Goal: Check status: Check status

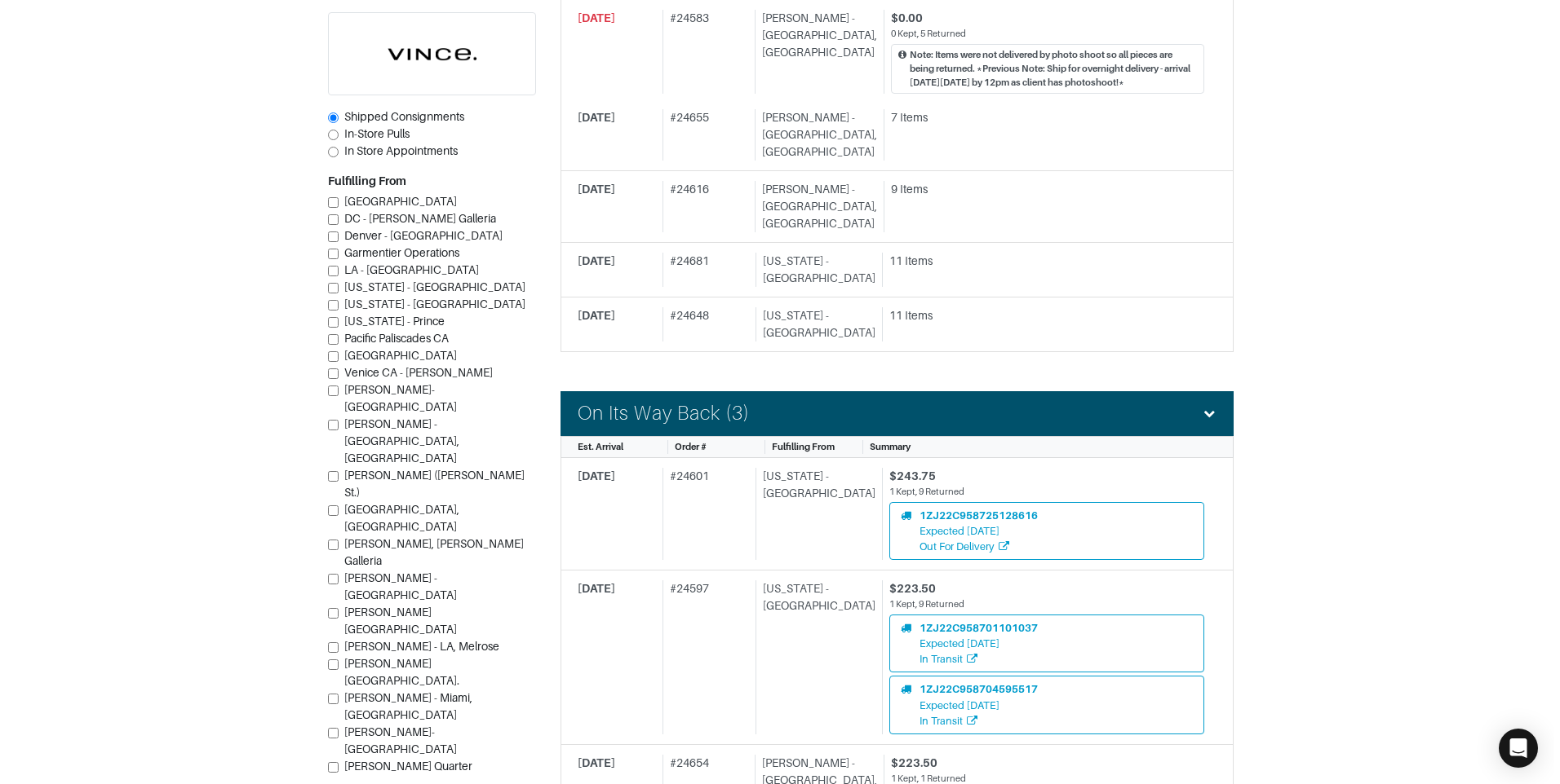
scroll to position [978, 0]
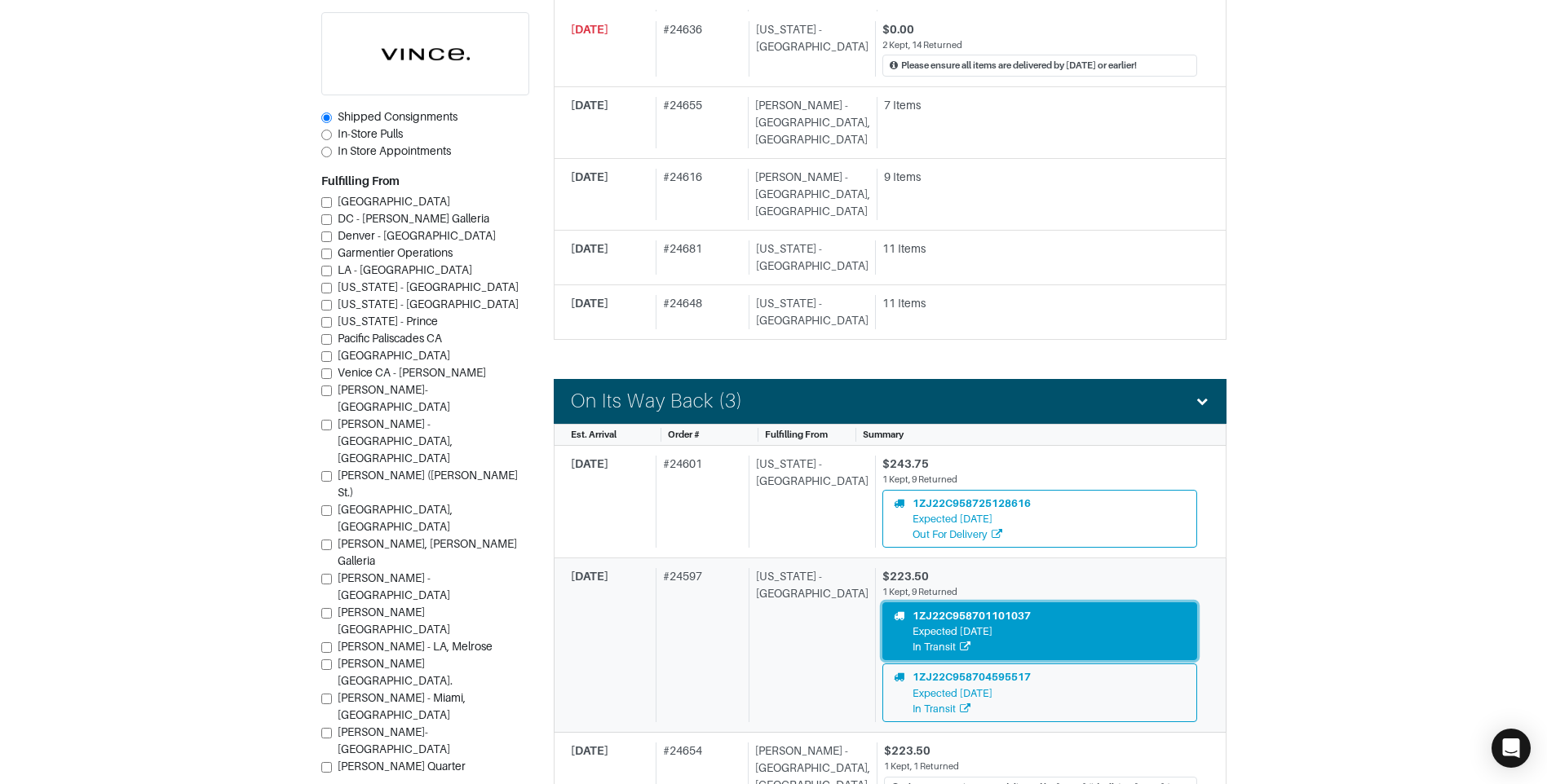
click at [930, 608] on div "1ZJ22C958701101037" at bounding box center [971, 615] width 118 height 15
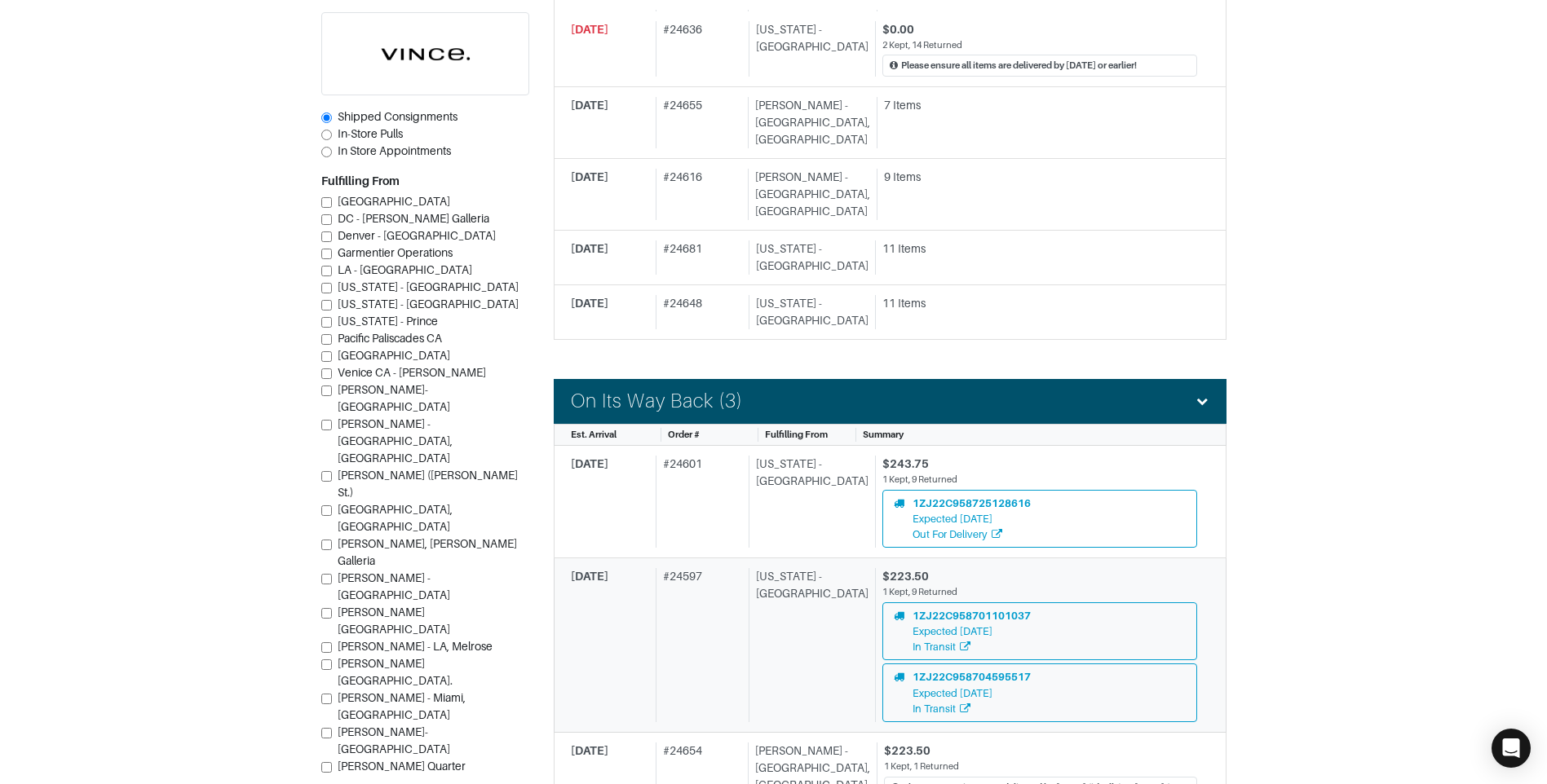
click at [777, 568] on div "[US_STATE] - [GEOGRAPHIC_DATA]" at bounding box center [808, 645] width 120 height 154
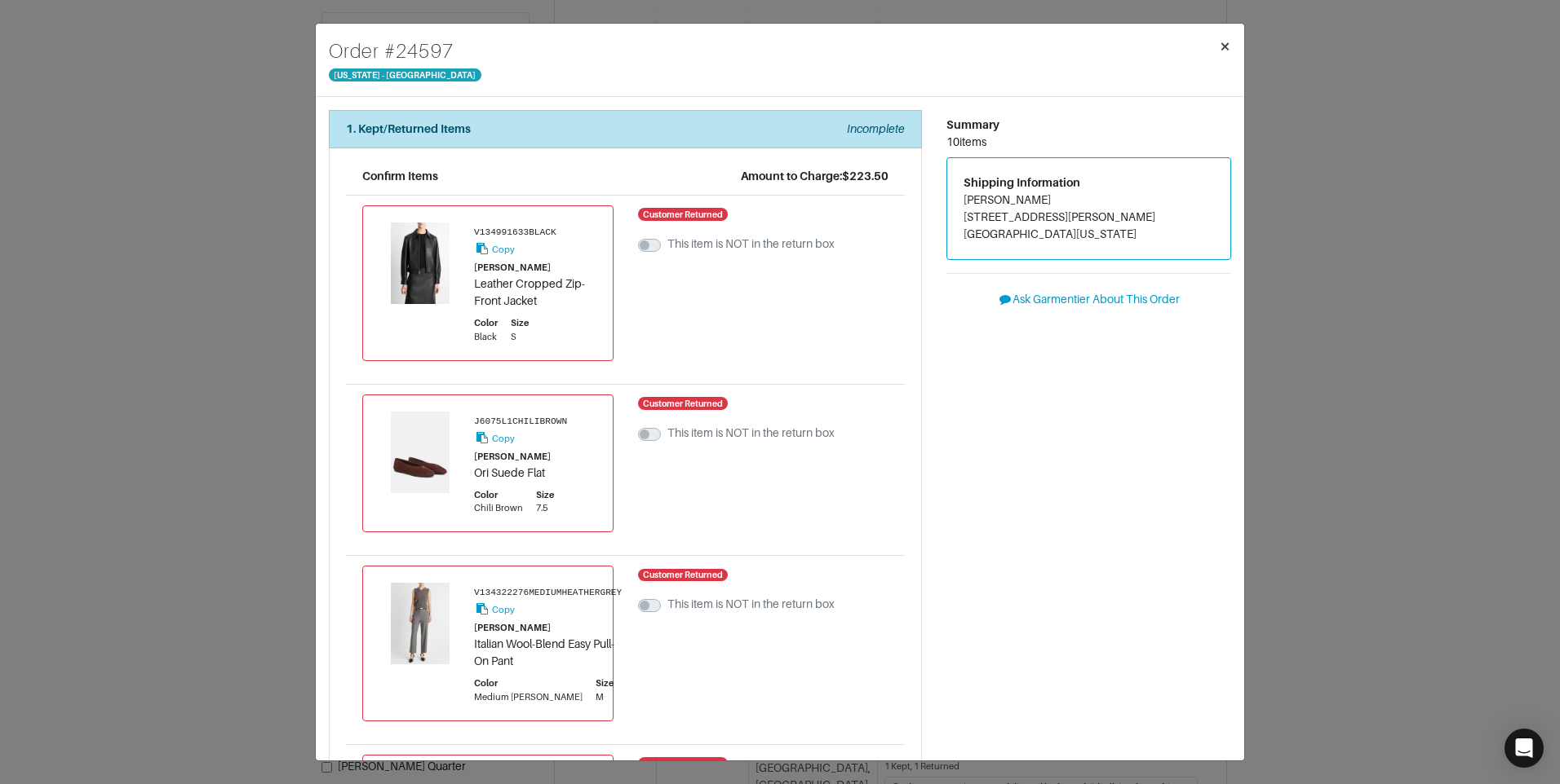
click at [1236, 39] on button "×" at bounding box center [1224, 46] width 39 height 46
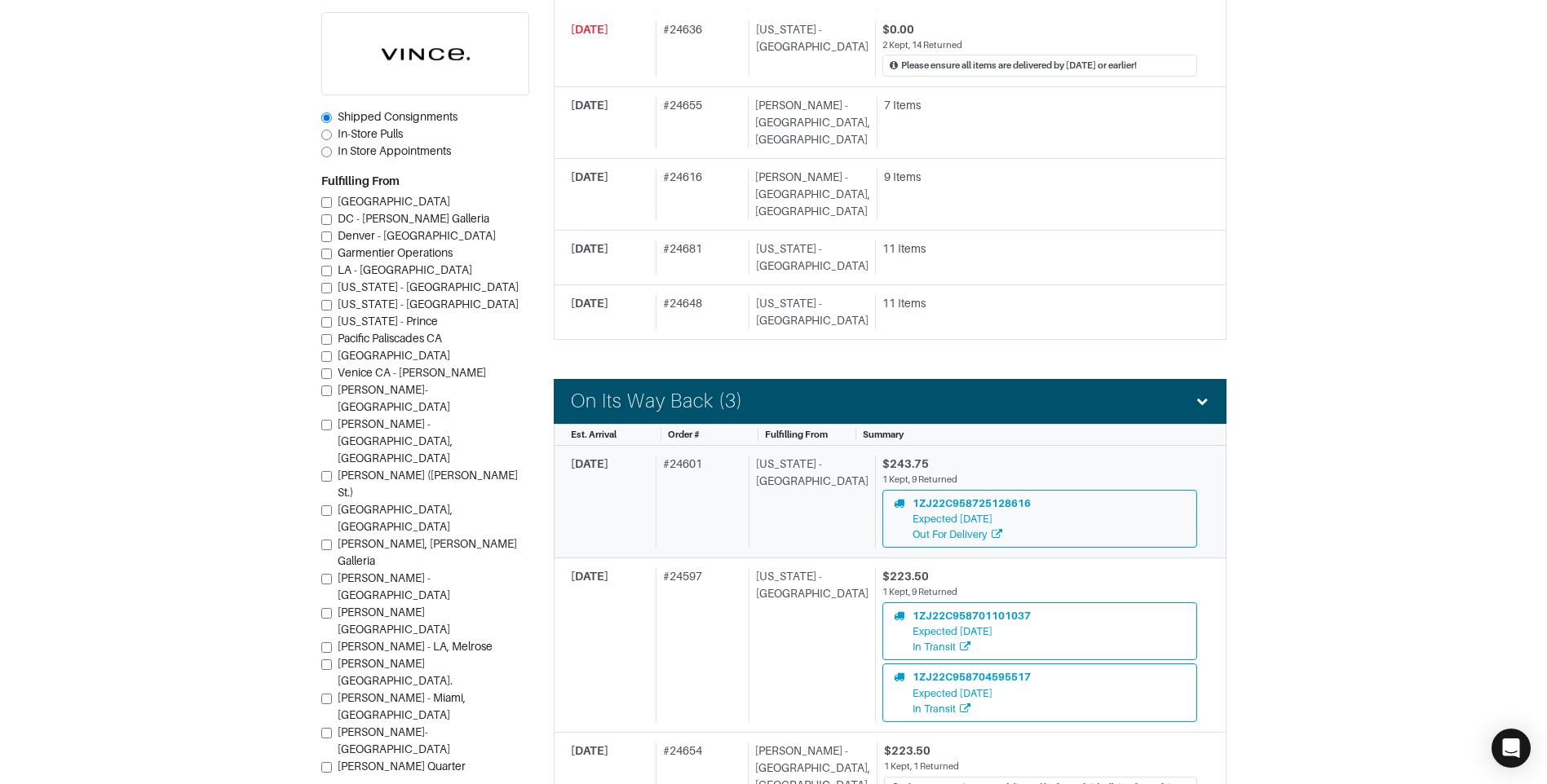
click at [800, 456] on div "[US_STATE] - [GEOGRAPHIC_DATA]" at bounding box center [808, 502] width 120 height 92
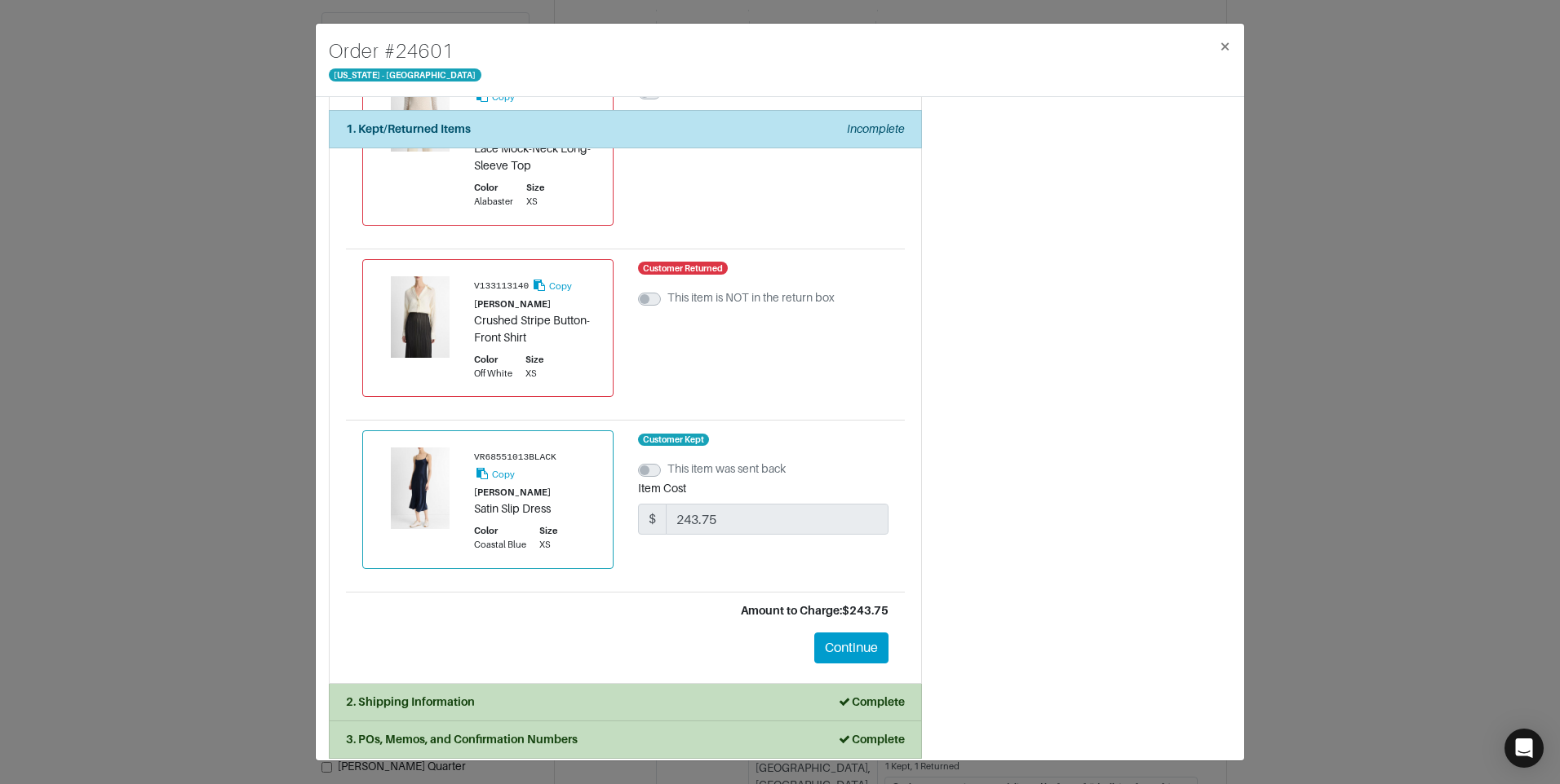
scroll to position [1434, 0]
